Goal: Information Seeking & Learning: Check status

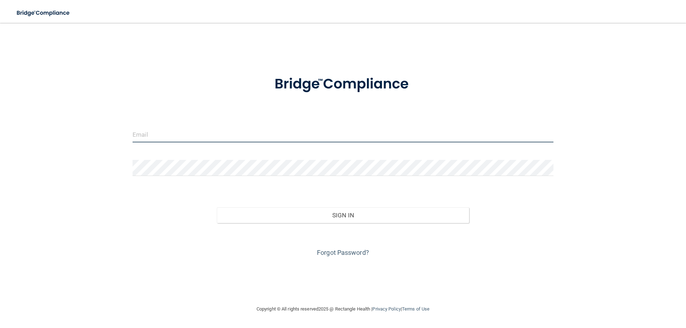
click at [180, 139] on input "email" at bounding box center [343, 134] width 421 height 16
type input "[EMAIL_ADDRESS][PERSON_NAME][DOMAIN_NAME]"
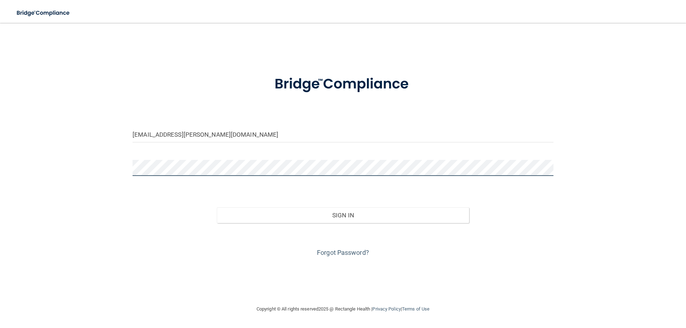
click at [217, 208] on button "Sign In" at bounding box center [343, 216] width 253 height 16
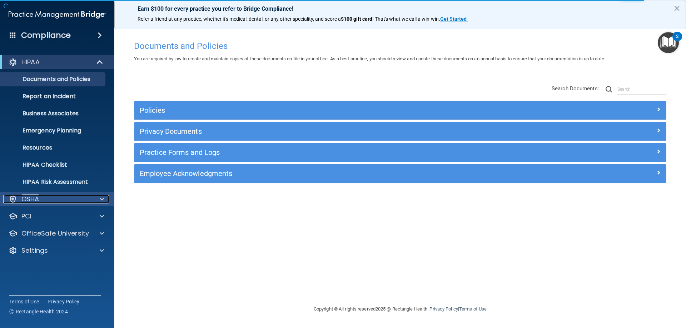
click at [85, 202] on div "OSHA" at bounding box center [47, 199] width 89 height 9
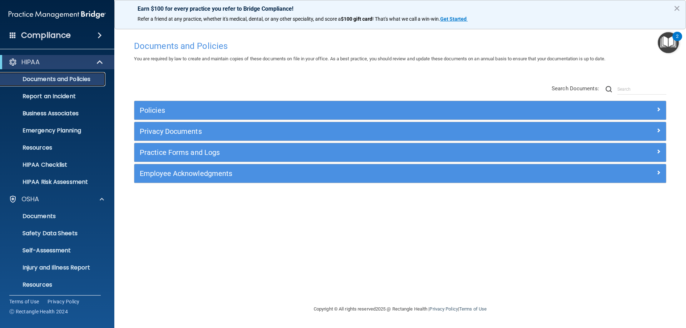
click at [45, 82] on p "Documents and Policies" at bounding box center [54, 79] width 98 height 7
click at [53, 35] on h4 "Compliance" at bounding box center [46, 35] width 50 height 10
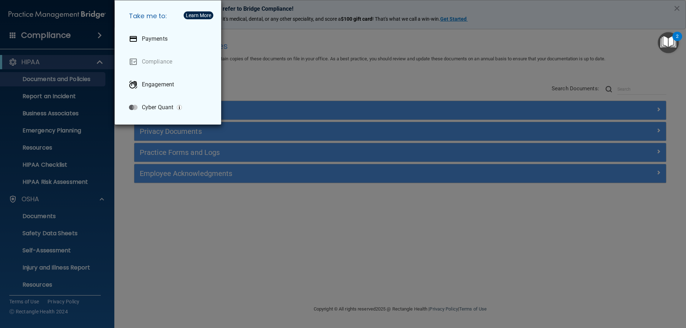
click at [366, 77] on div "Take me to: Payments Compliance Engagement Cyber Quant" at bounding box center [343, 164] width 686 height 328
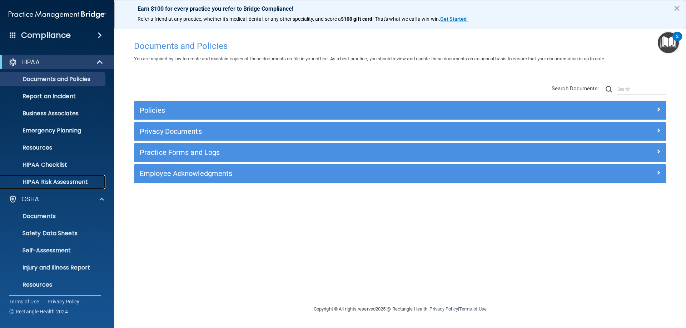
click at [55, 179] on p "HIPAA Risk Assessment" at bounding box center [54, 182] width 98 height 7
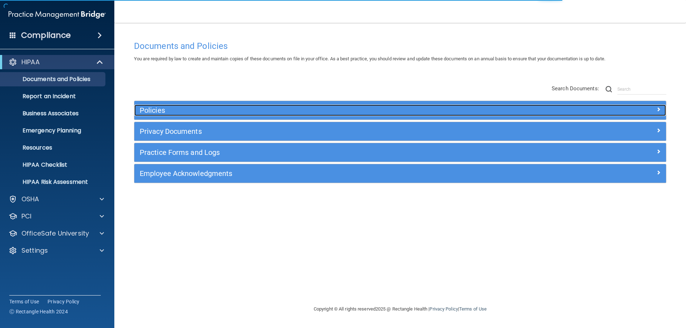
click at [187, 110] on h5 "Policies" at bounding box center [334, 110] width 388 height 8
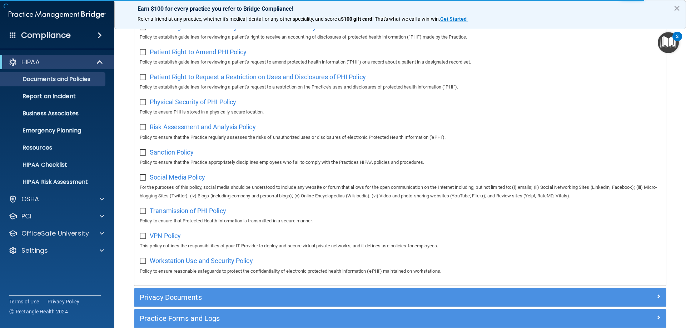
scroll to position [475, 0]
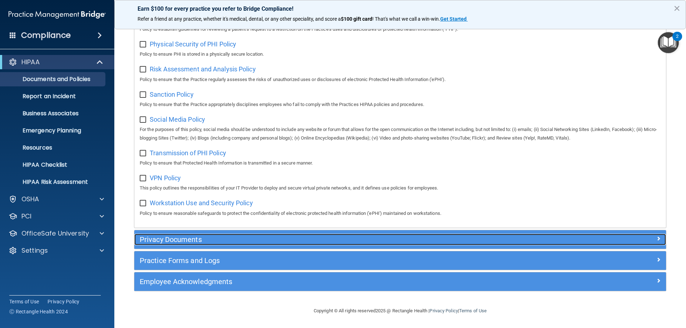
click at [228, 237] on h5 "Privacy Documents" at bounding box center [334, 240] width 388 height 8
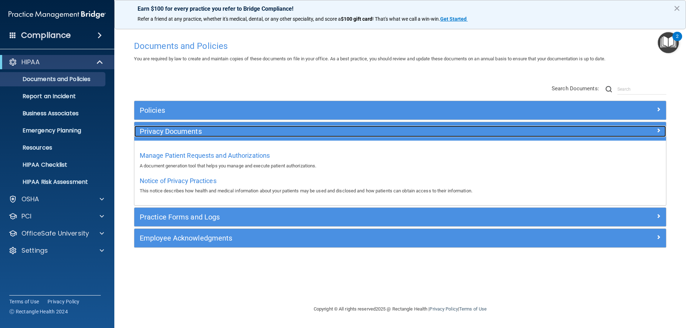
scroll to position [0, 0]
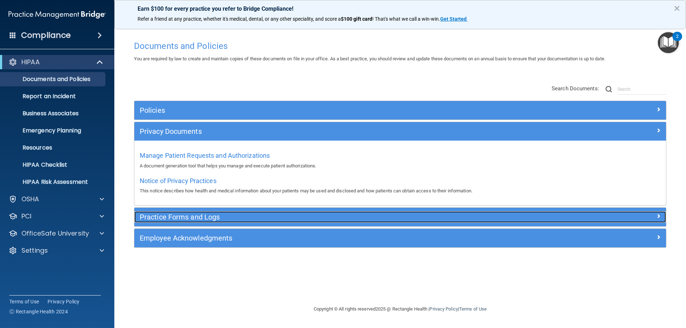
click at [213, 217] on h5 "Practice Forms and Logs" at bounding box center [334, 217] width 388 height 8
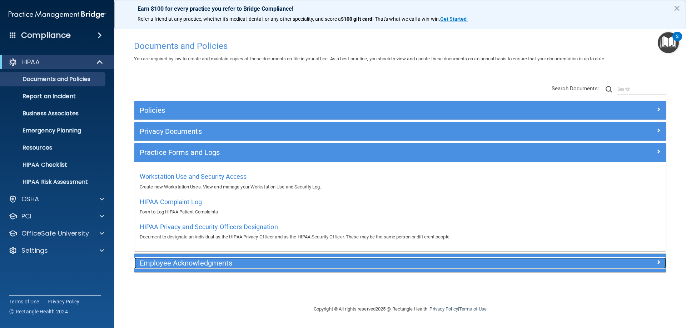
click at [189, 262] on h5 "Employee Acknowledgments" at bounding box center [334, 263] width 388 height 8
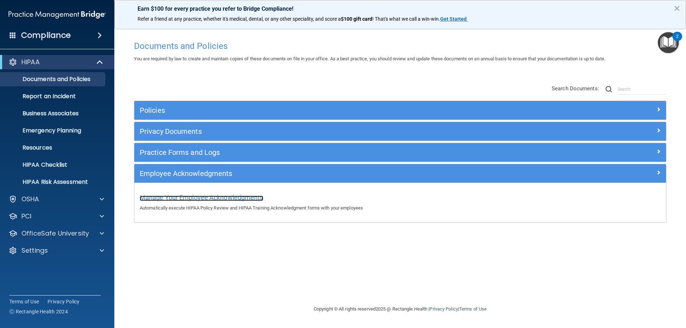
click at [227, 195] on span "Manage Your Employee Acknowledgments" at bounding box center [202, 198] width 124 height 8
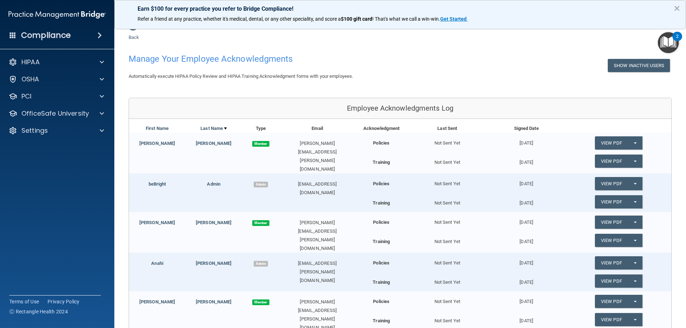
scroll to position [10, 0]
click at [33, 130] on p "Settings" at bounding box center [34, 130] width 26 height 9
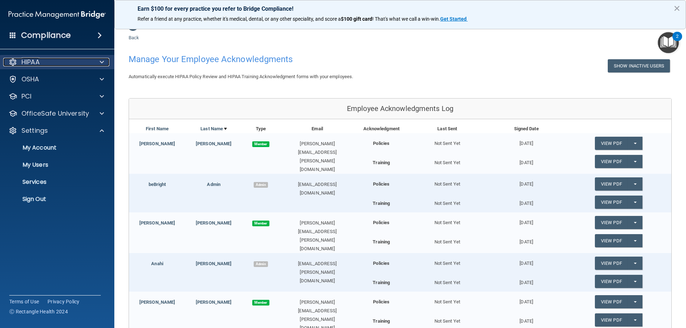
click at [34, 62] on p "HIPAA" at bounding box center [30, 62] width 18 height 9
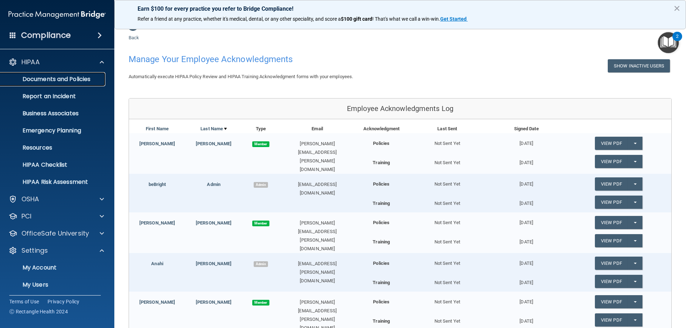
click at [61, 82] on p "Documents and Policies" at bounding box center [54, 79] width 98 height 7
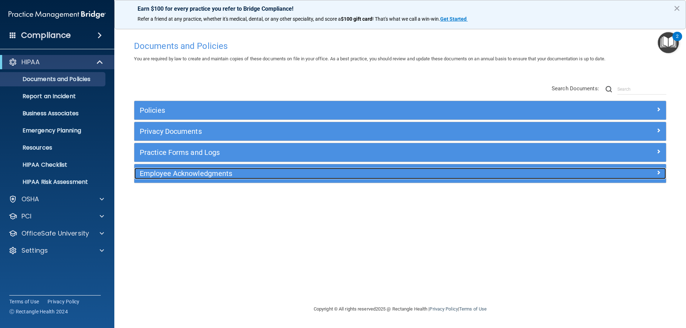
click at [220, 174] on h5 "Employee Acknowledgments" at bounding box center [334, 174] width 388 height 8
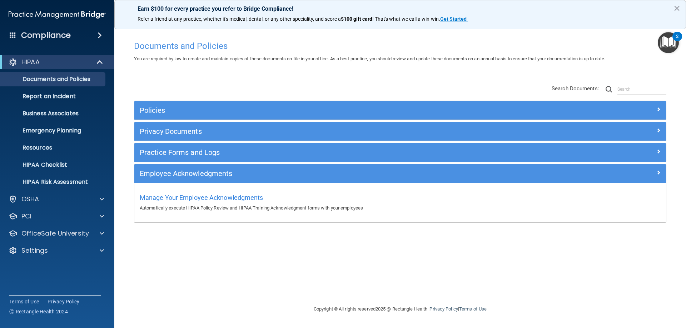
click at [216, 160] on div "Practice Forms and Logs" at bounding box center [399, 152] width 531 height 19
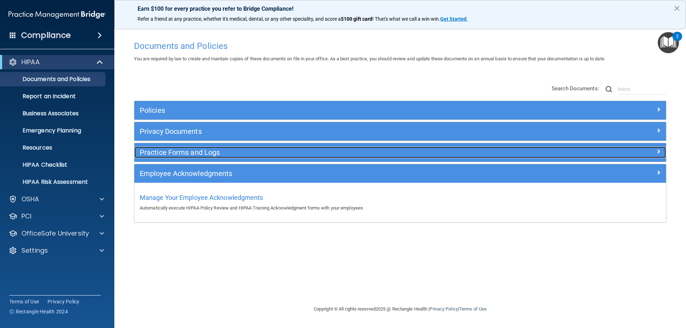
click at [216, 154] on h5 "Practice Forms and Logs" at bounding box center [334, 153] width 388 height 8
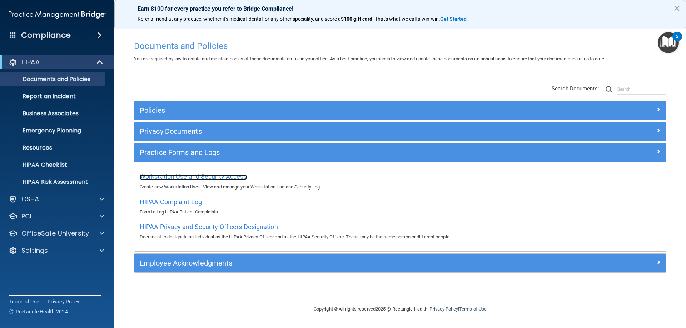
click at [210, 176] on span "Workstation Use and Security Access" at bounding box center [193, 177] width 107 height 8
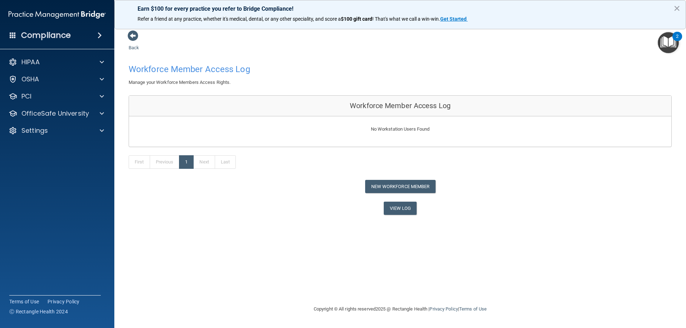
click at [54, 36] on h4 "Compliance" at bounding box center [46, 35] width 50 height 10
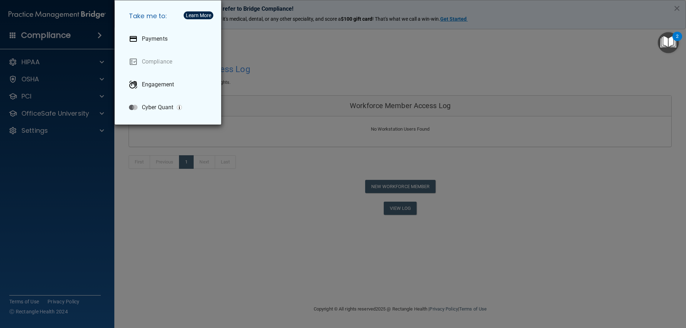
click at [69, 135] on div "Take me to: Payments Compliance Engagement Cyber Quant" at bounding box center [343, 164] width 686 height 328
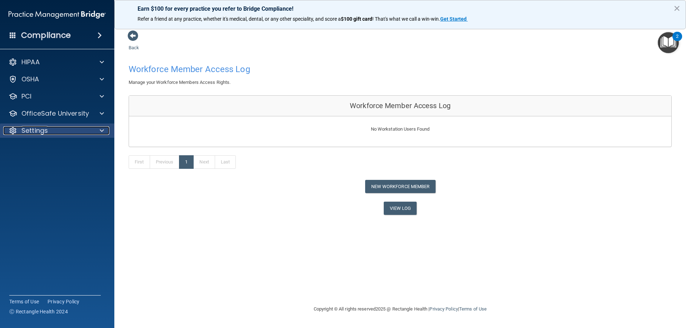
click at [42, 130] on p "Settings" at bounding box center [34, 130] width 26 height 9
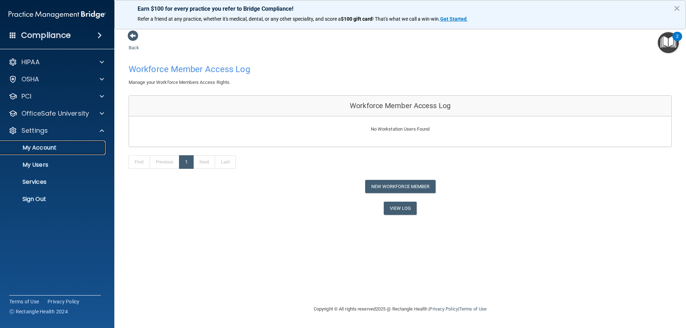
click at [49, 148] on p "My Account" at bounding box center [54, 147] width 98 height 7
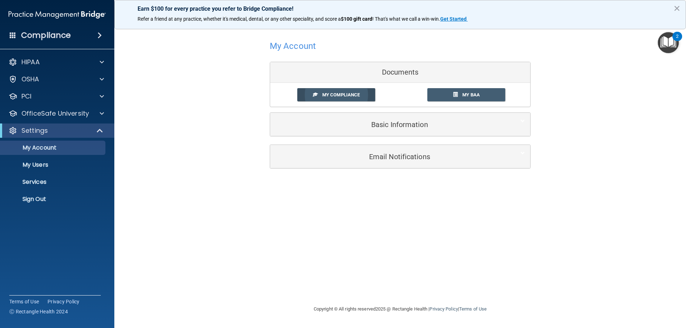
click at [348, 94] on span "My Compliance" at bounding box center [341, 94] width 38 height 5
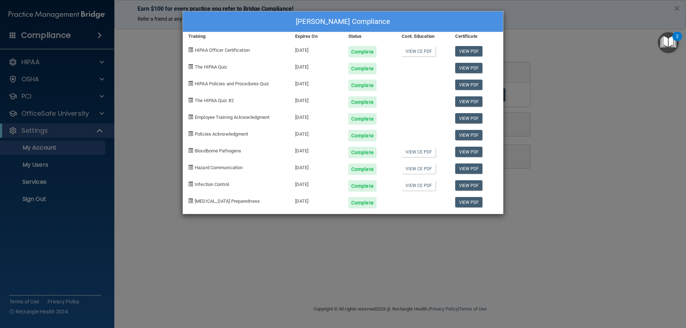
click at [148, 145] on div "Britny Washburn's Compliance Training Expires On Status Cont. Education Certifi…" at bounding box center [343, 164] width 686 height 328
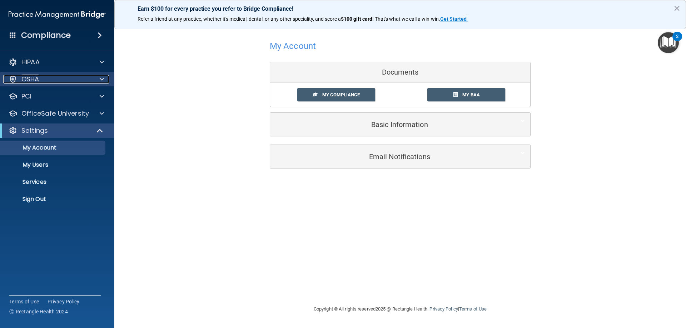
click at [41, 81] on div "OSHA" at bounding box center [47, 79] width 89 height 9
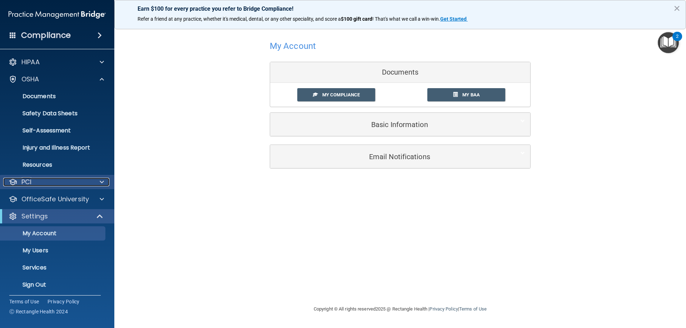
click at [70, 179] on div "PCI" at bounding box center [47, 182] width 89 height 9
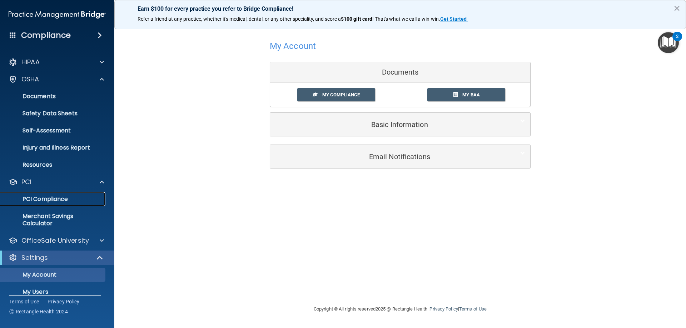
click at [65, 201] on p "PCI Compliance" at bounding box center [54, 199] width 98 height 7
click at [14, 61] on div at bounding box center [13, 62] width 9 height 9
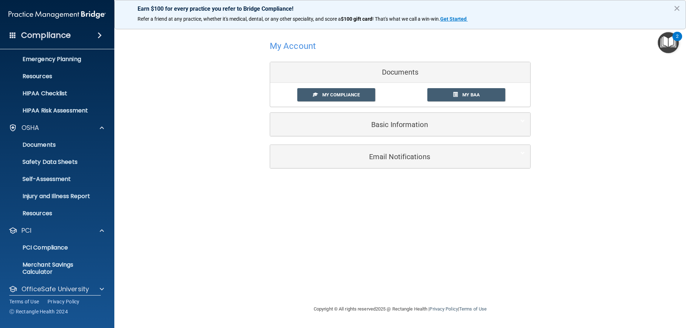
scroll to position [107, 0]
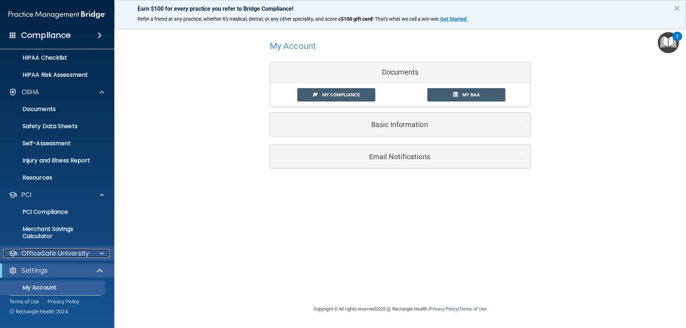
click at [72, 252] on p "OfficeSafe University" at bounding box center [55, 253] width 68 height 9
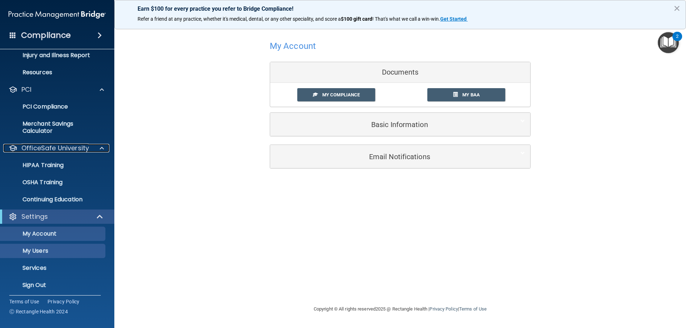
scroll to position [214, 0]
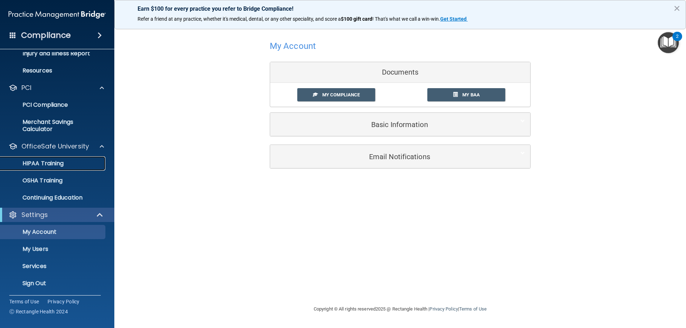
click at [49, 162] on p "HIPAA Training" at bounding box center [34, 163] width 59 height 7
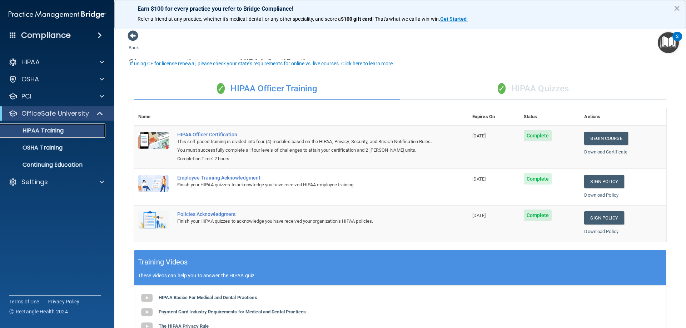
scroll to position [36, 0]
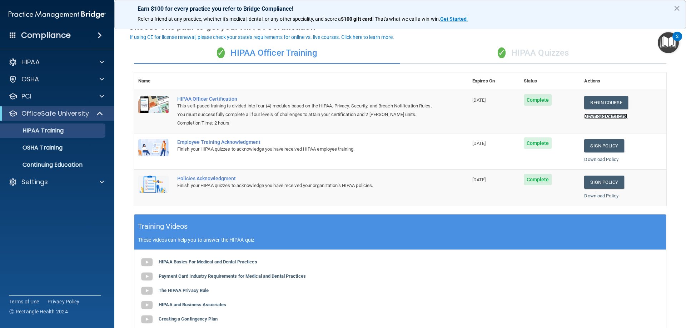
click at [594, 117] on link "Download Certificate" at bounding box center [605, 116] width 43 height 5
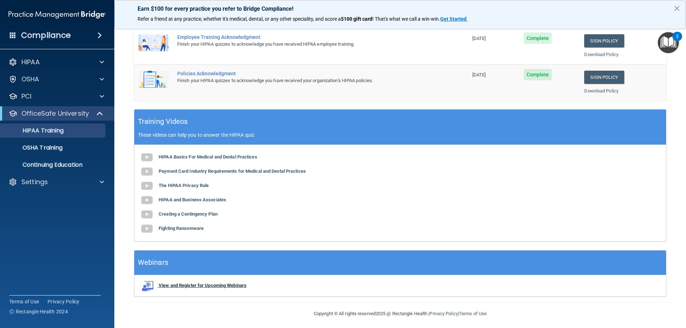
scroll to position [144, 0]
